Goal: Task Accomplishment & Management: Manage account settings

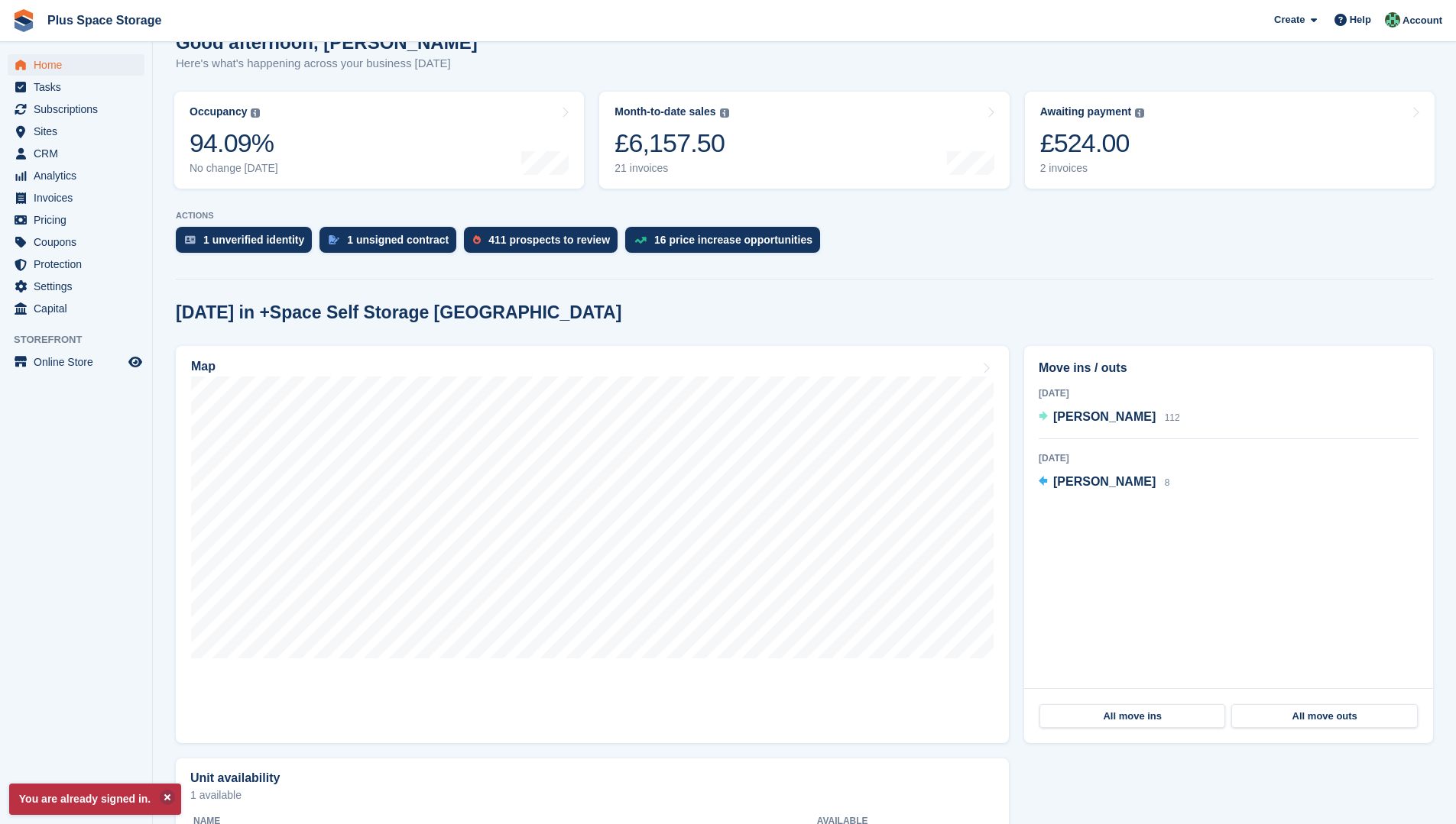
scroll to position [153, 0]
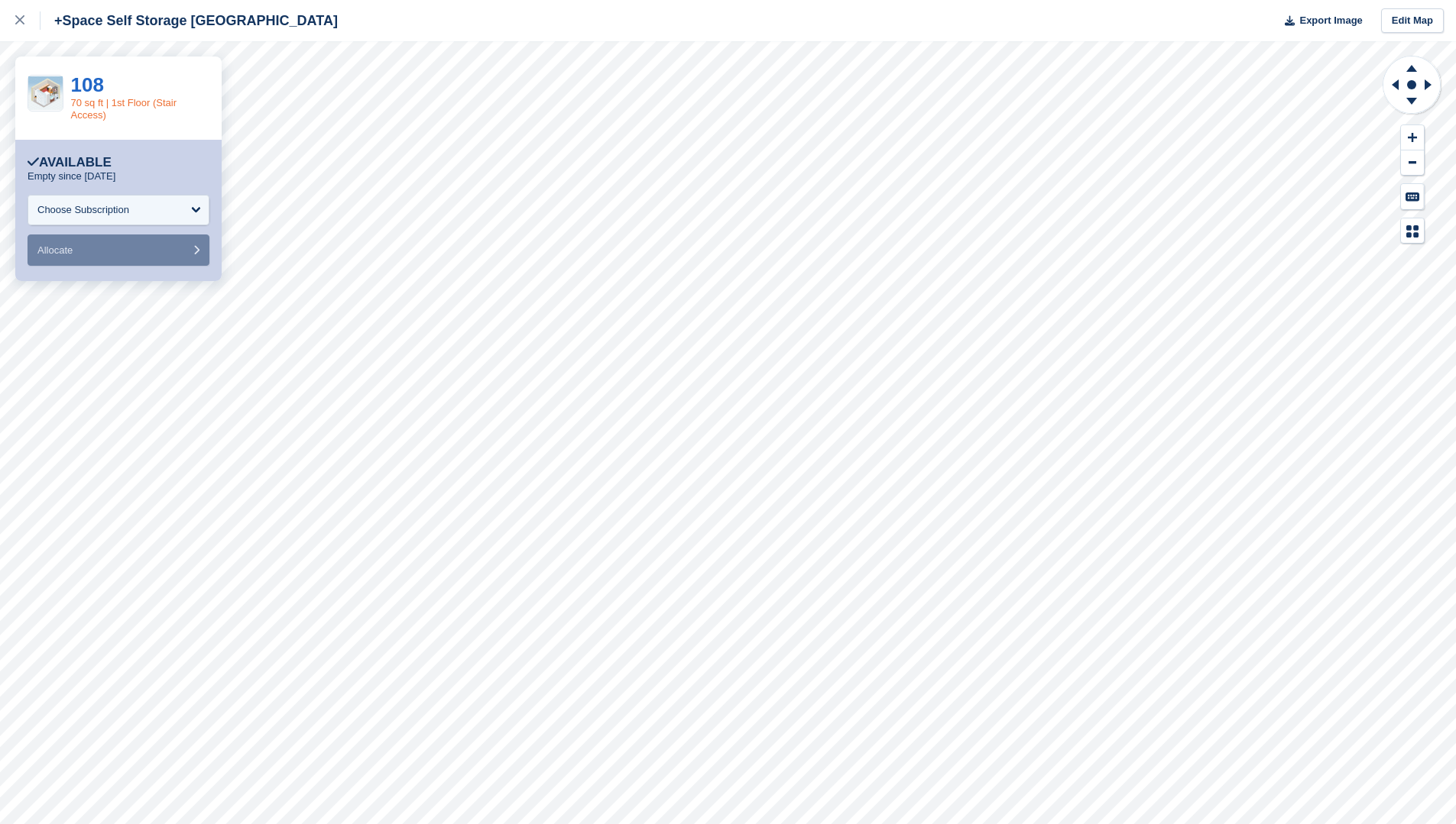
click at [125, 101] on link "70 sq ft | 1st Floor (Stair Access)" at bounding box center [124, 108] width 106 height 23
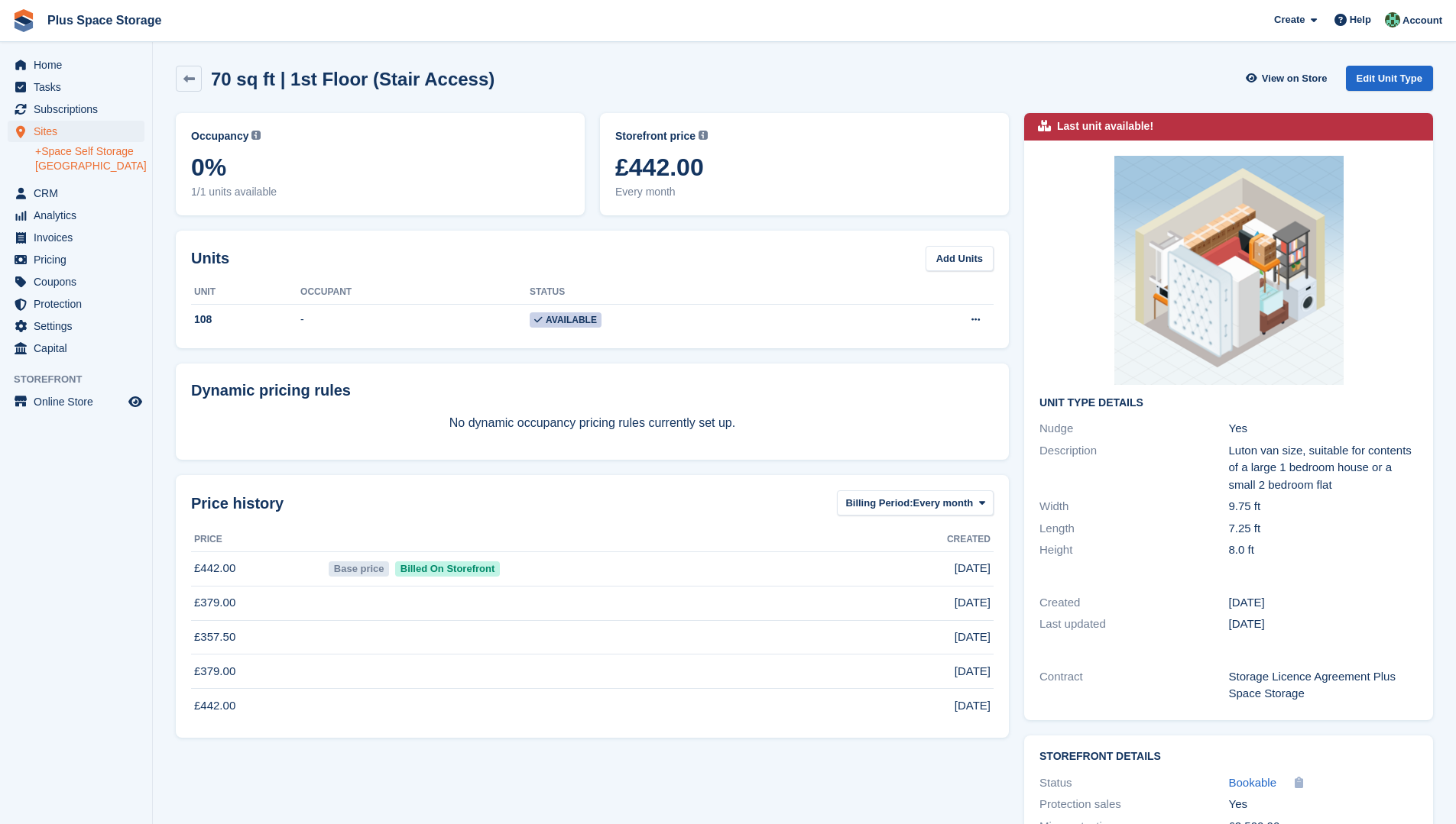
drag, startPoint x: 96, startPoint y: 152, endPoint x: 104, endPoint y: 148, distance: 8.9
click at [96, 152] on link "+Space Self Storage [GEOGRAPHIC_DATA]" at bounding box center [90, 159] width 109 height 29
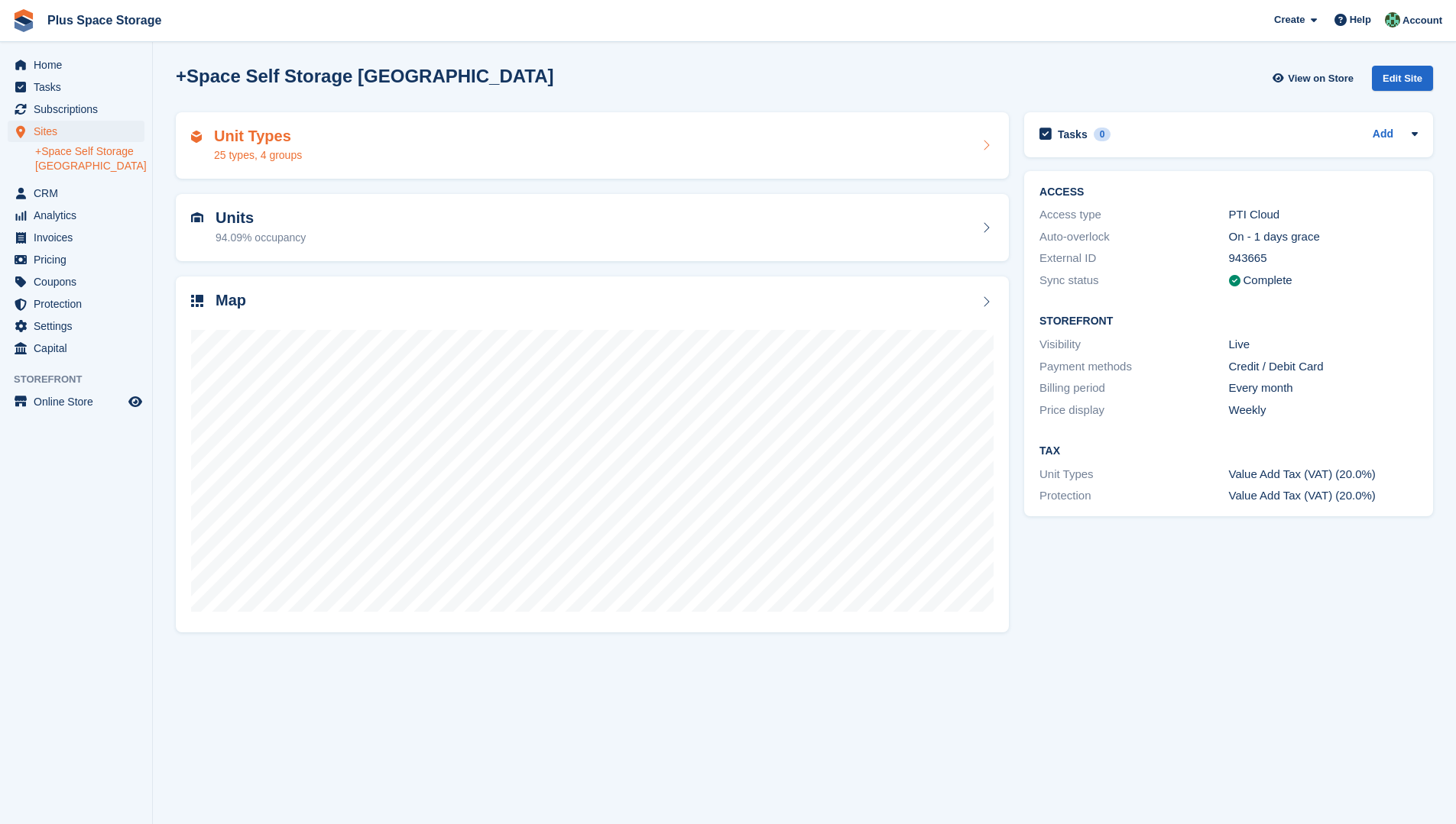
click at [266, 141] on h2 "Unit Types" at bounding box center [258, 137] width 88 height 17
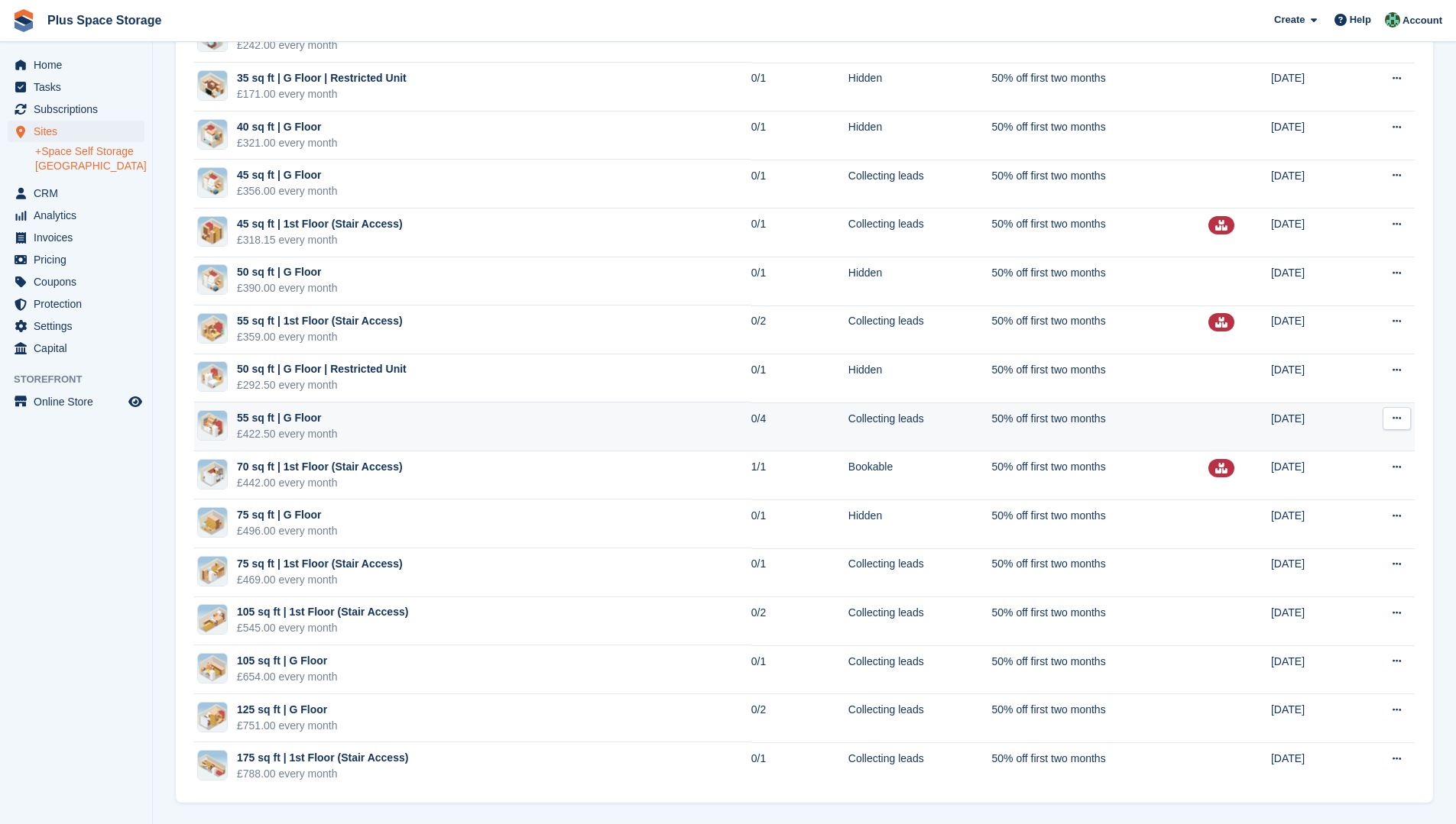
scroll to position [580, 0]
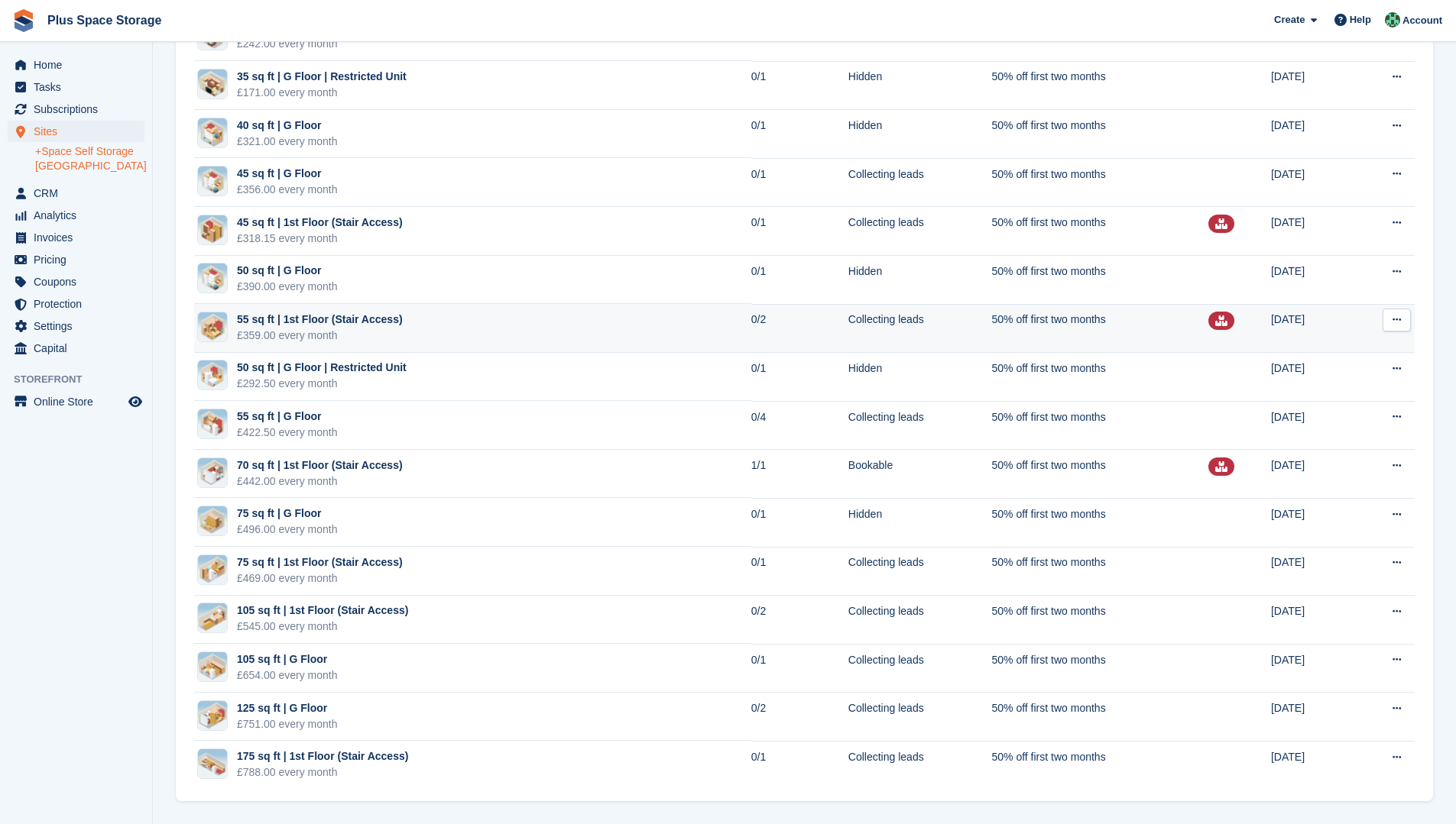
click at [1209, 326] on div at bounding box center [1222, 320] width 26 height 18
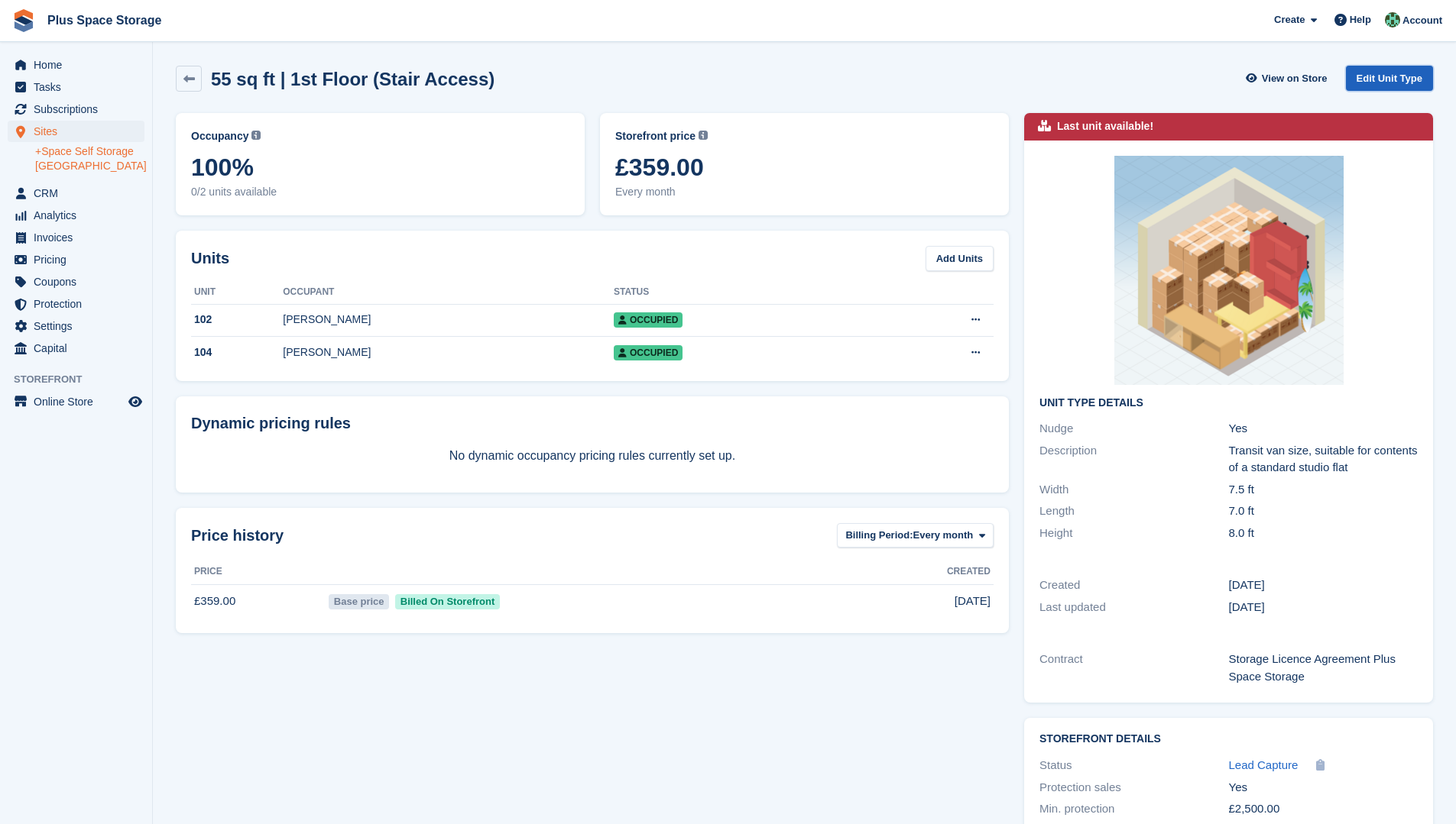
click at [1399, 75] on link "Edit Unit Type" at bounding box center [1389, 78] width 87 height 25
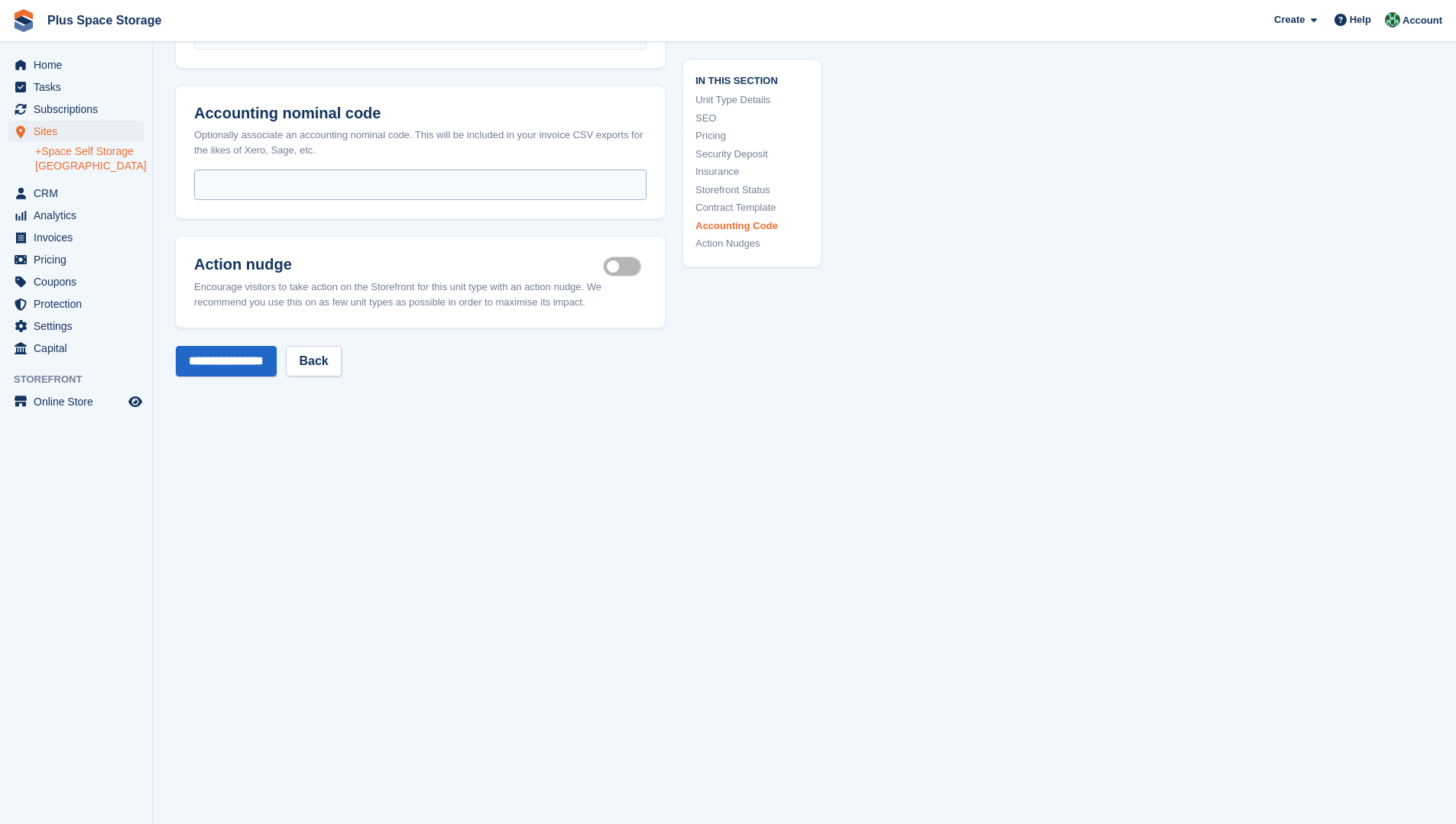
scroll to position [2695, 0]
click at [245, 365] on input "**********" at bounding box center [226, 366] width 101 height 30
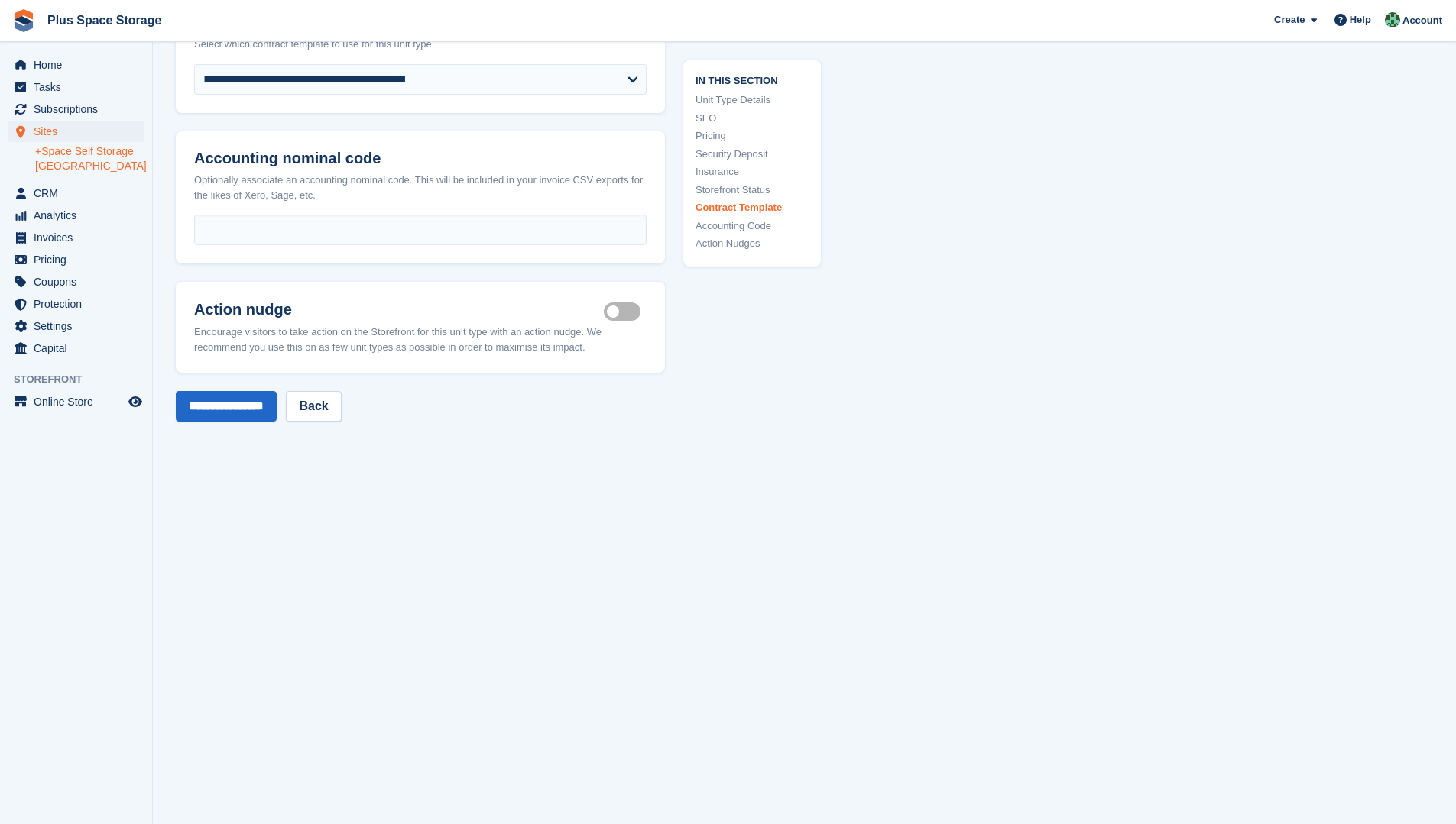
scroll to position [69, 0]
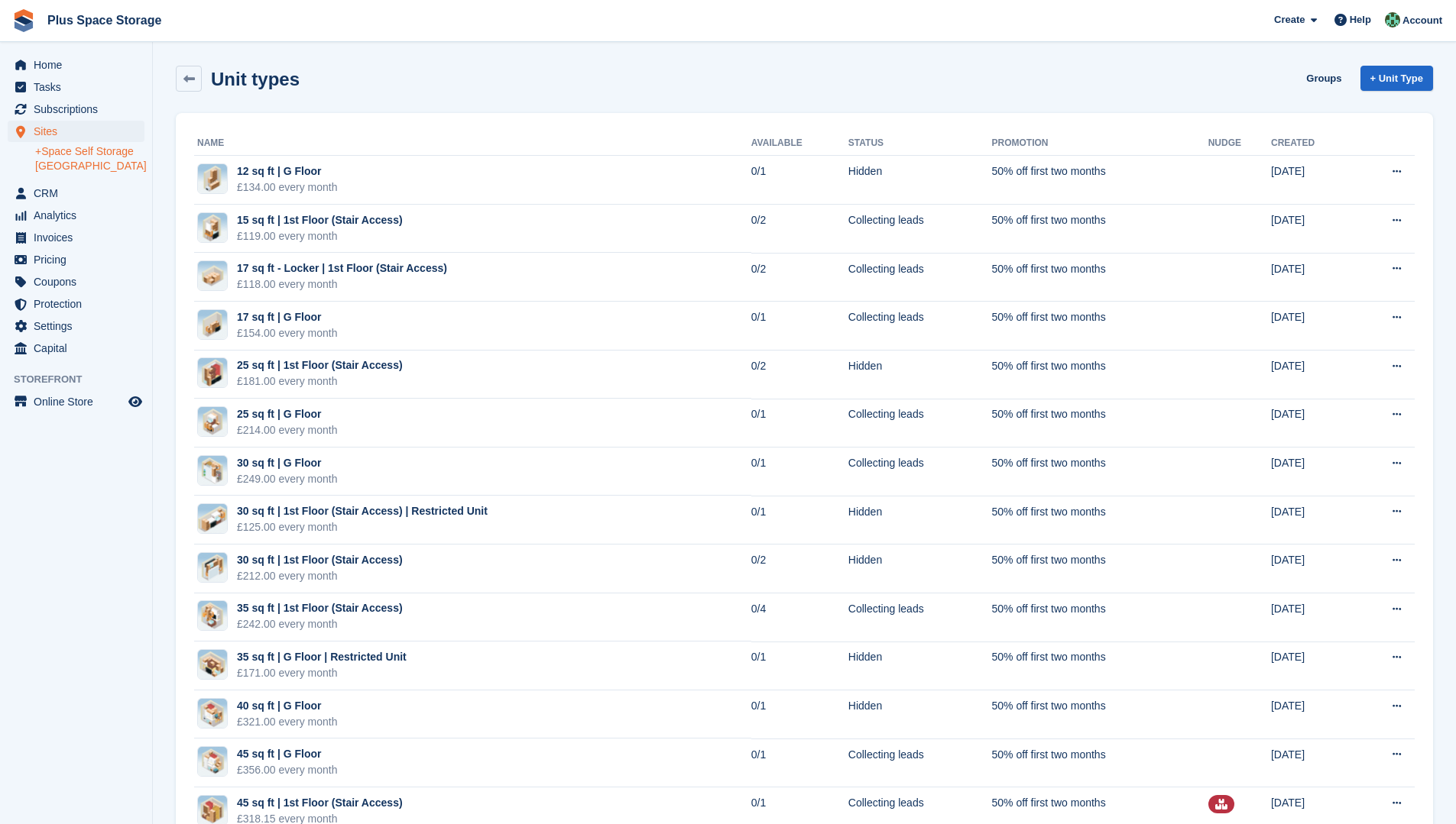
scroll to position [580, 0]
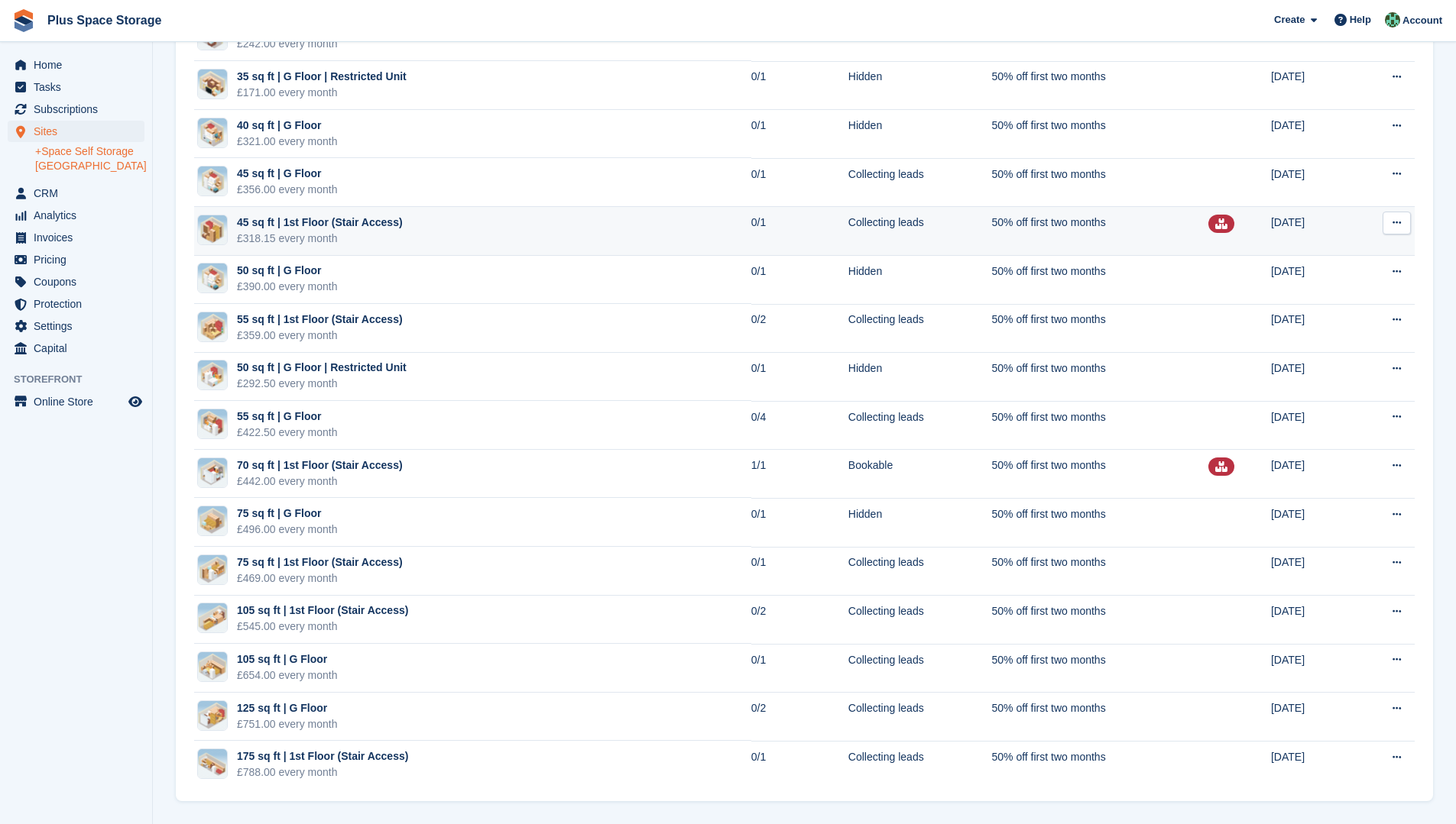
click at [554, 248] on td "45 sq ft | 1st Floor (Stair Access) £318.15 every month" at bounding box center [472, 231] width 557 height 49
click at [992, 227] on td "50% off first two months" at bounding box center [1100, 231] width 216 height 49
click at [1113, 233] on td "50% off first two months" at bounding box center [1100, 231] width 216 height 49
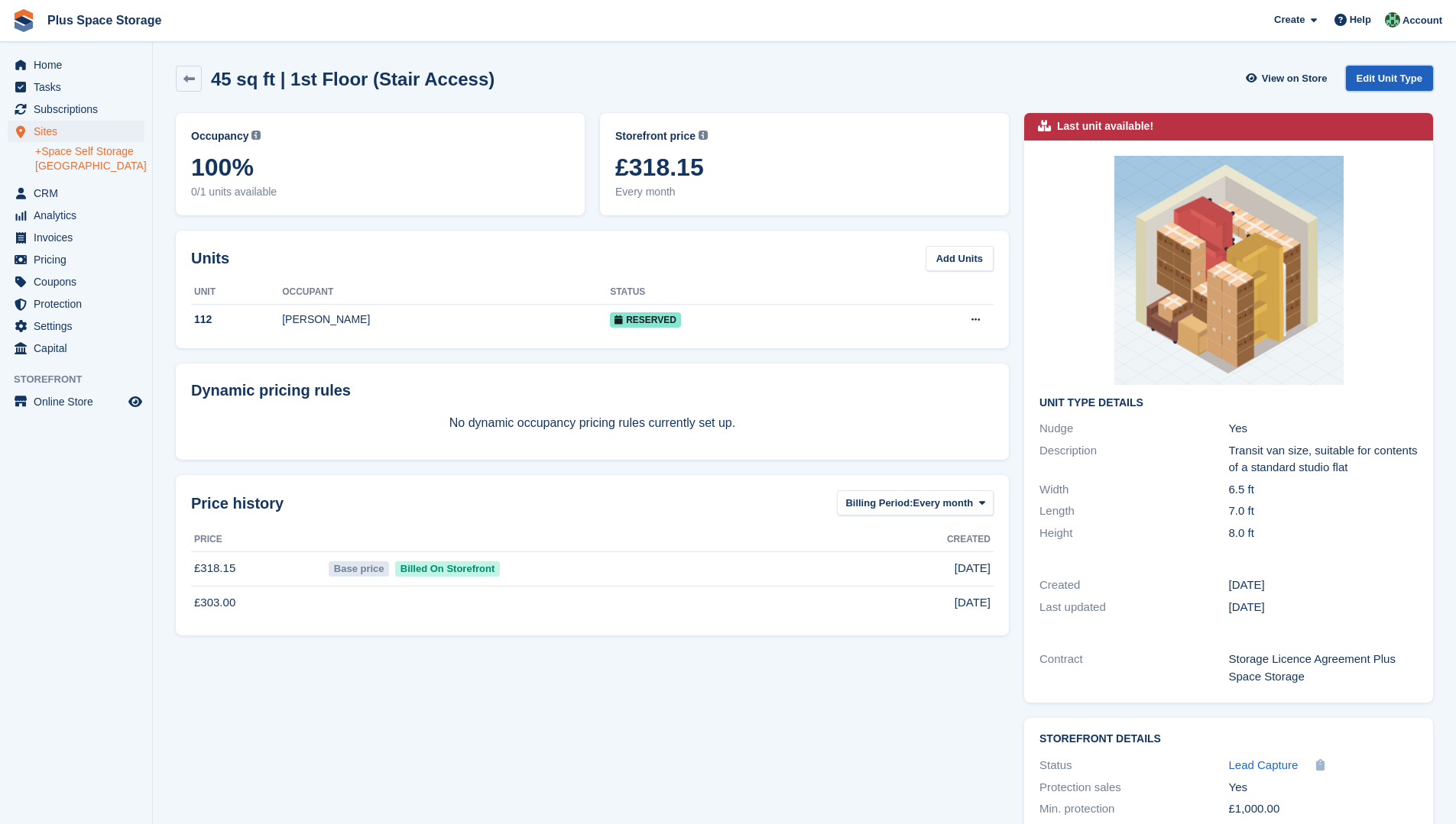
click at [1388, 73] on link "Edit Unit Type" at bounding box center [1389, 78] width 87 height 25
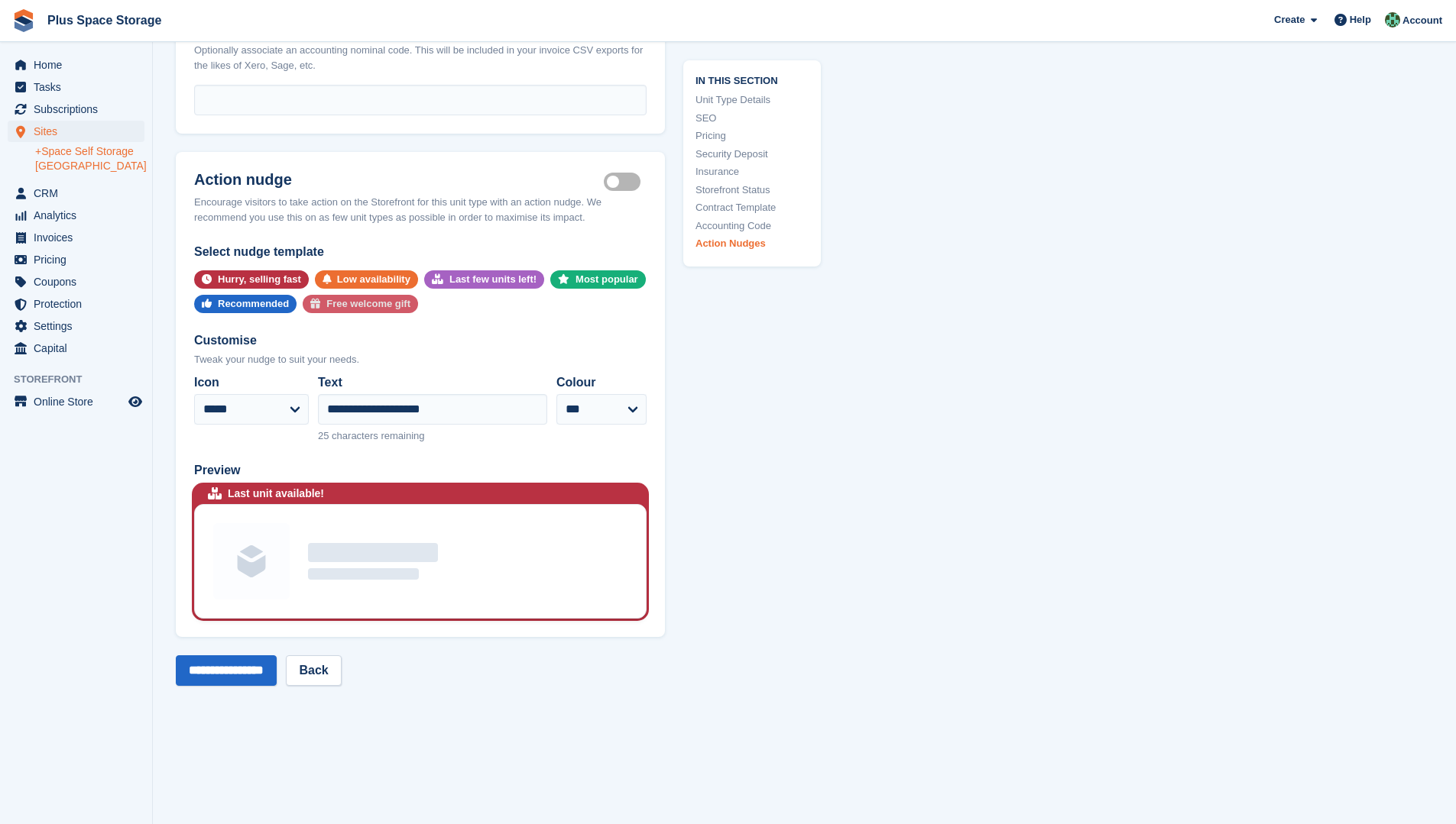
scroll to position [2783, 0]
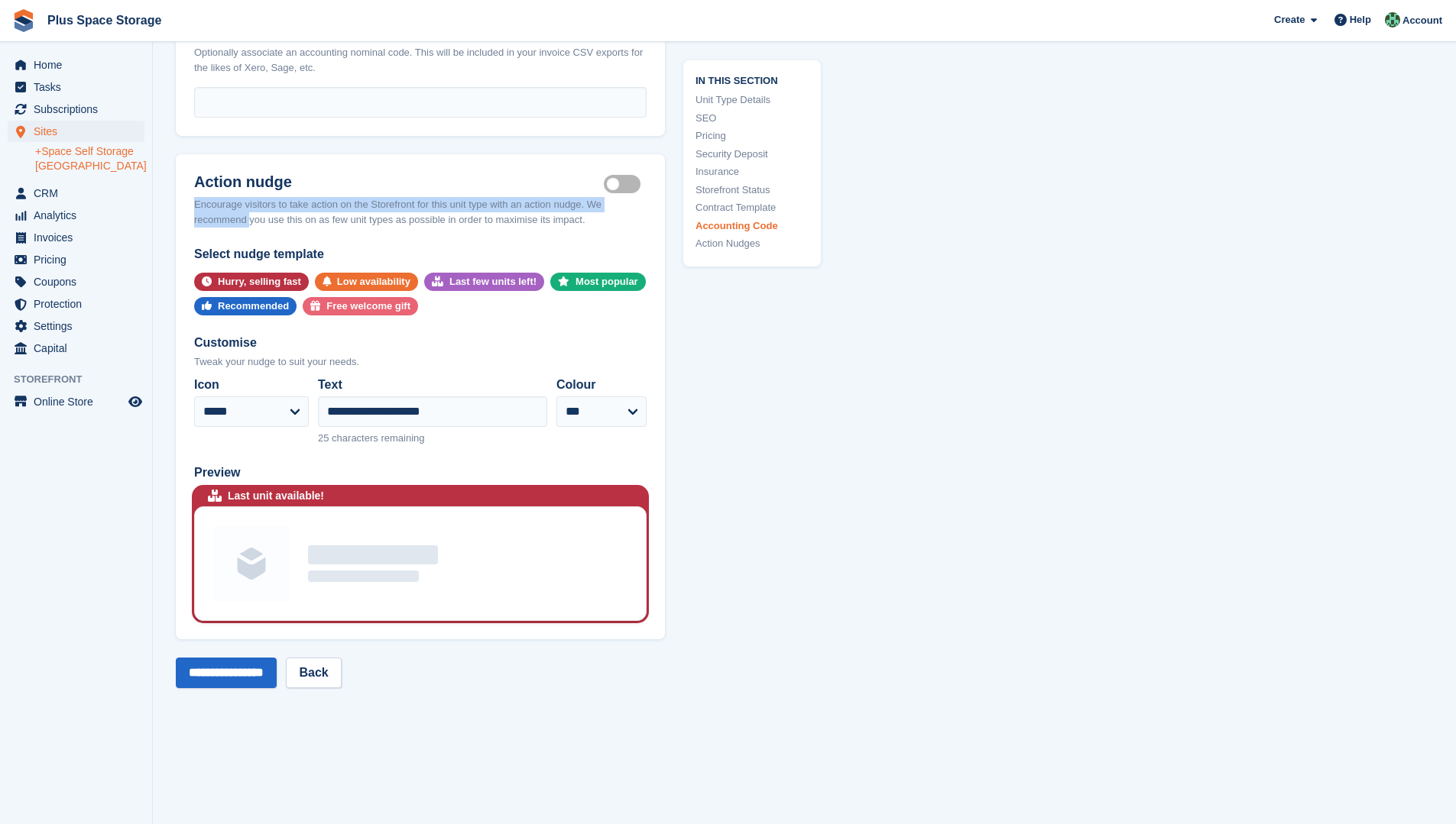
click at [619, 188] on header "Action nudge Is active Encourage visitors to take action on the Storefront for …" at bounding box center [420, 199] width 489 height 91
click at [617, 183] on label "Is active" at bounding box center [625, 184] width 42 height 3
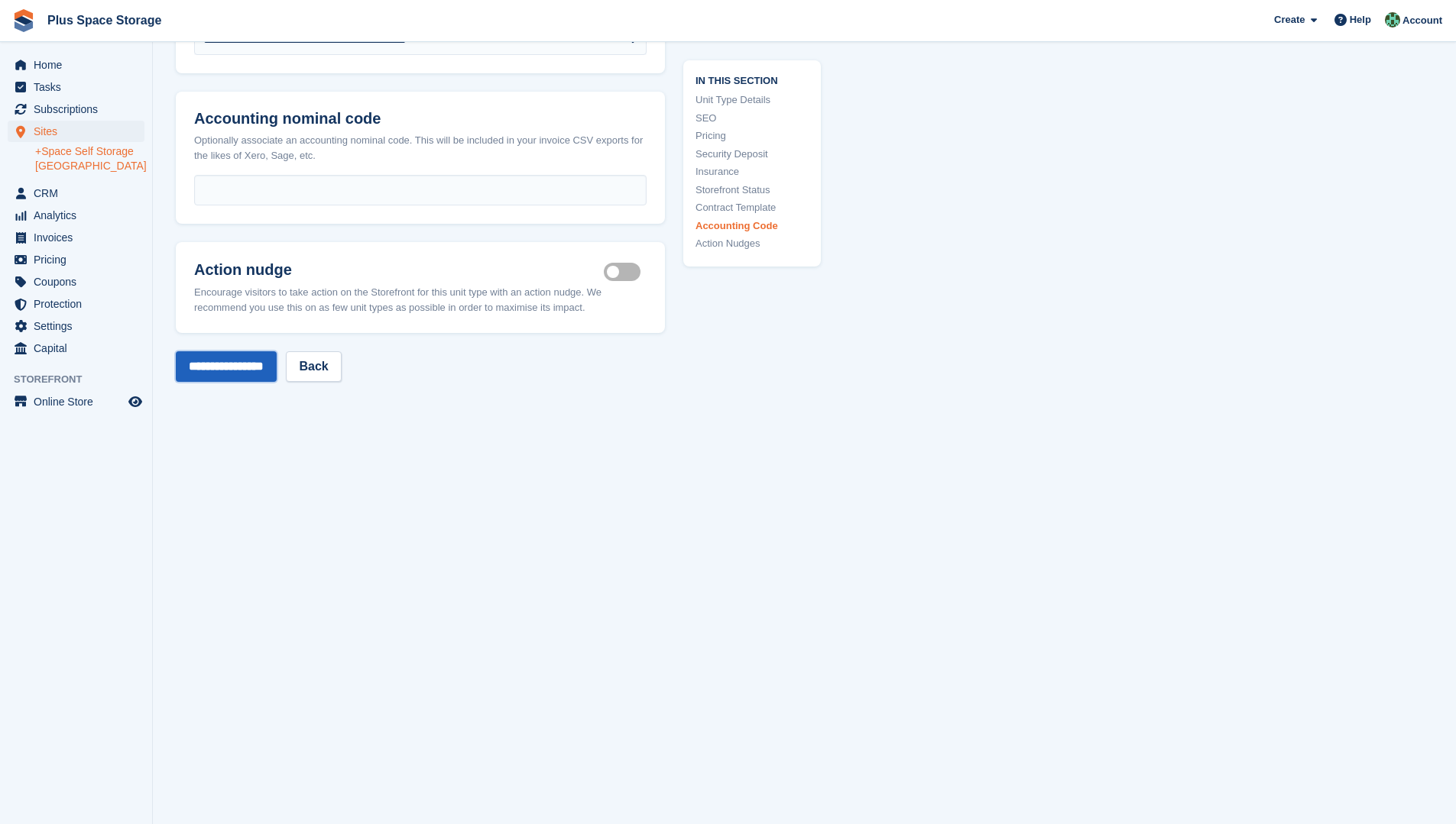
click at [247, 358] on input "**********" at bounding box center [226, 366] width 101 height 30
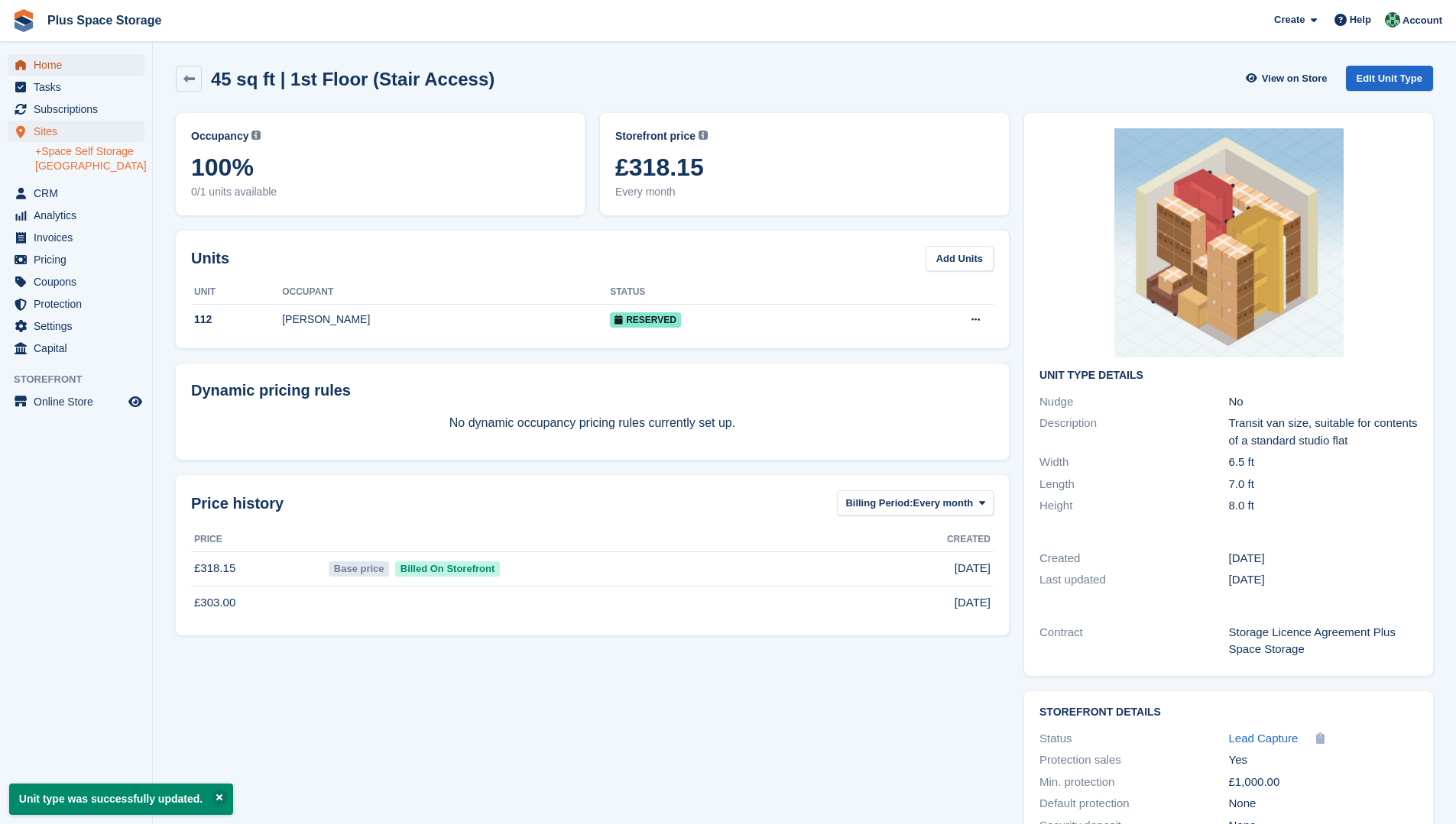
click at [49, 62] on span "Home" at bounding box center [80, 65] width 92 height 22
